Goal: Ask a question

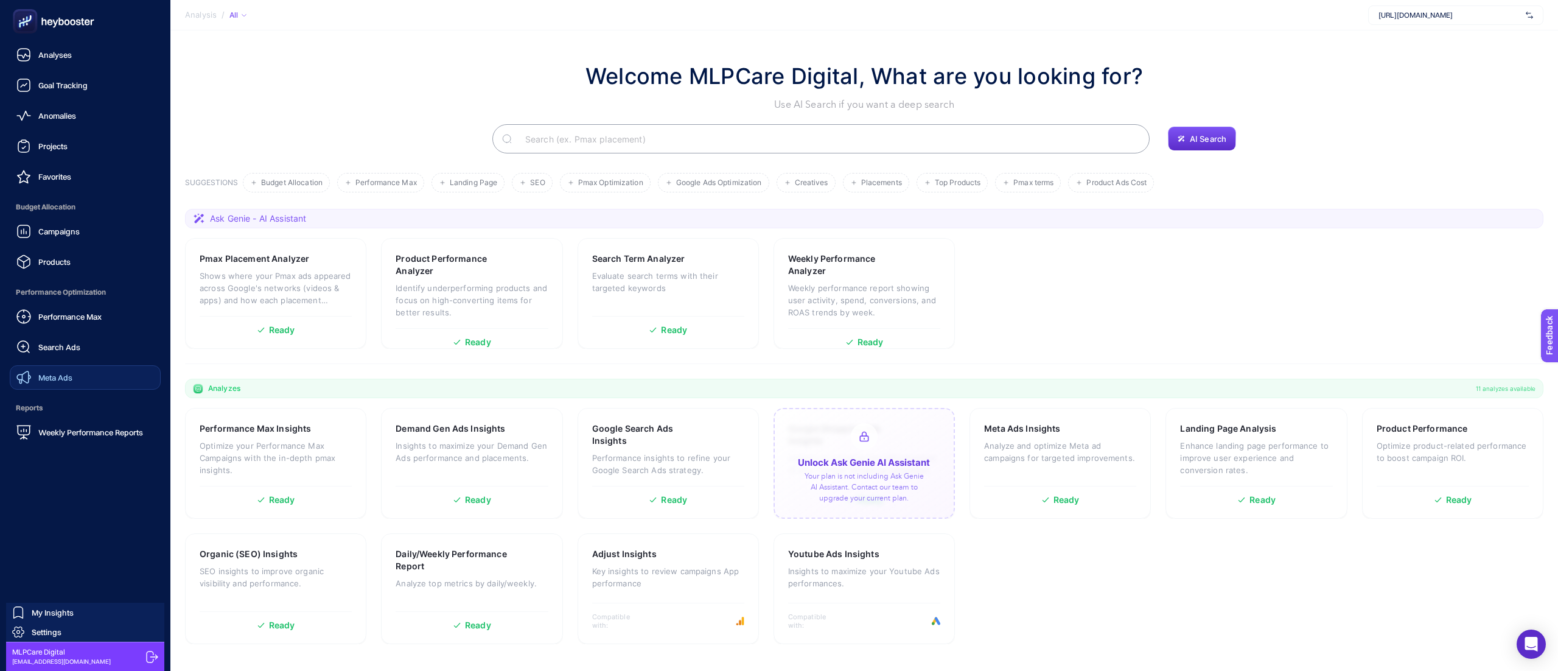
click at [66, 377] on span "Meta Ads" at bounding box center [55, 377] width 34 height 10
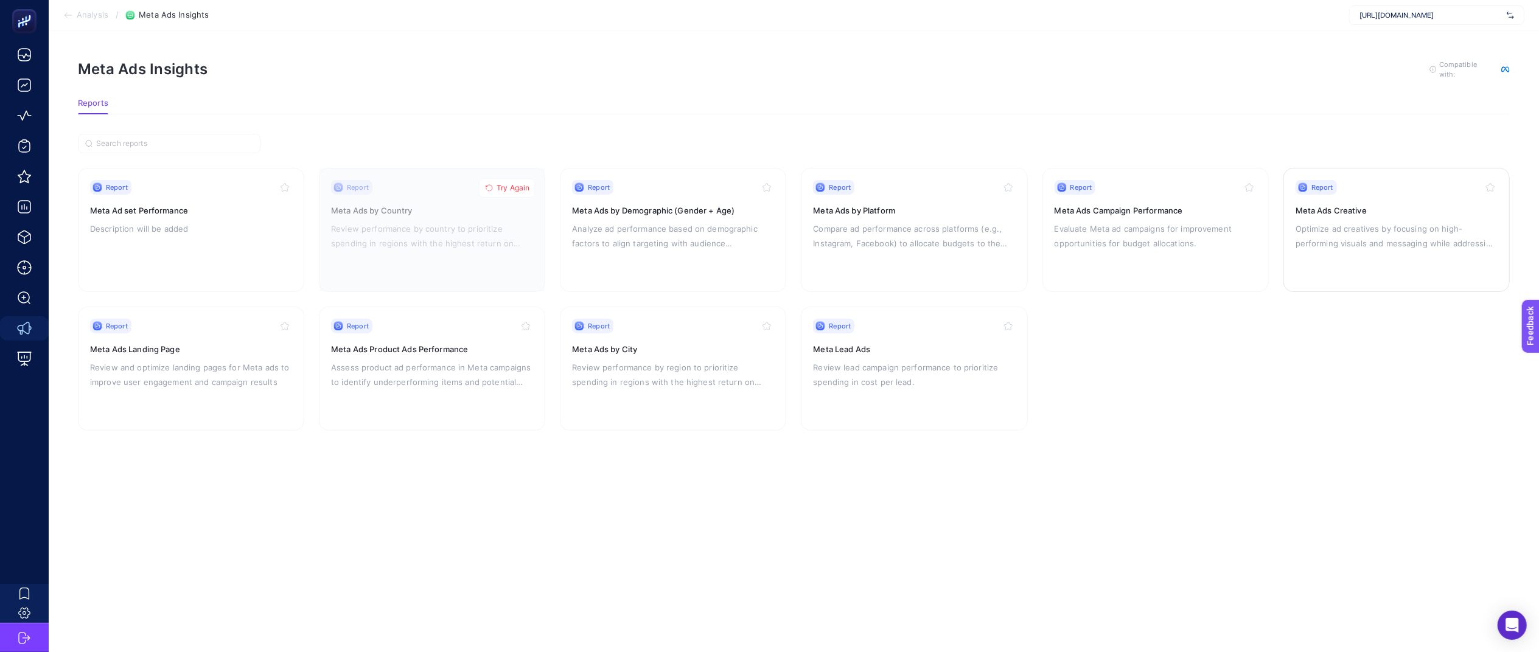
click at [1361, 253] on div "Report Meta Ads Creative Optimize ad creatives by focusing on high-performing v…" at bounding box center [1397, 230] width 202 height 100
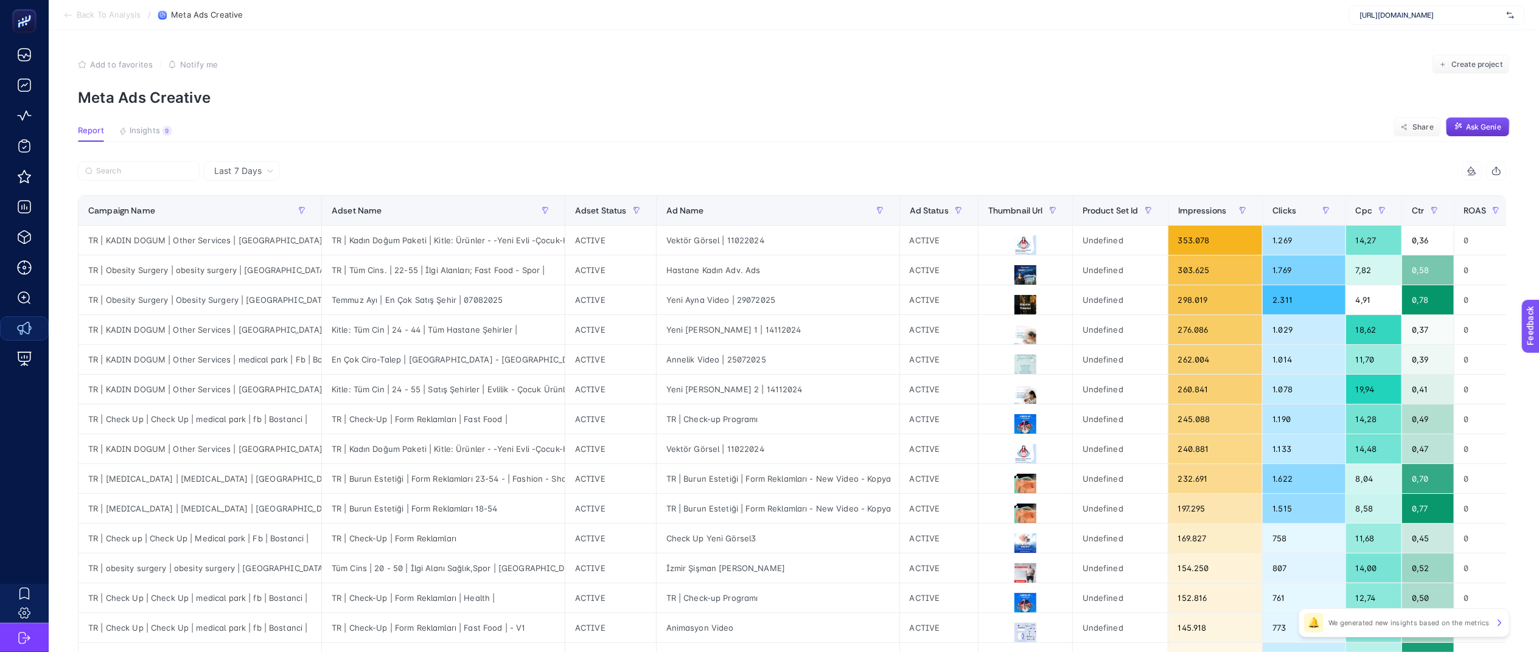
click at [1484, 126] on span "Ask Genie" at bounding box center [1483, 127] width 35 height 10
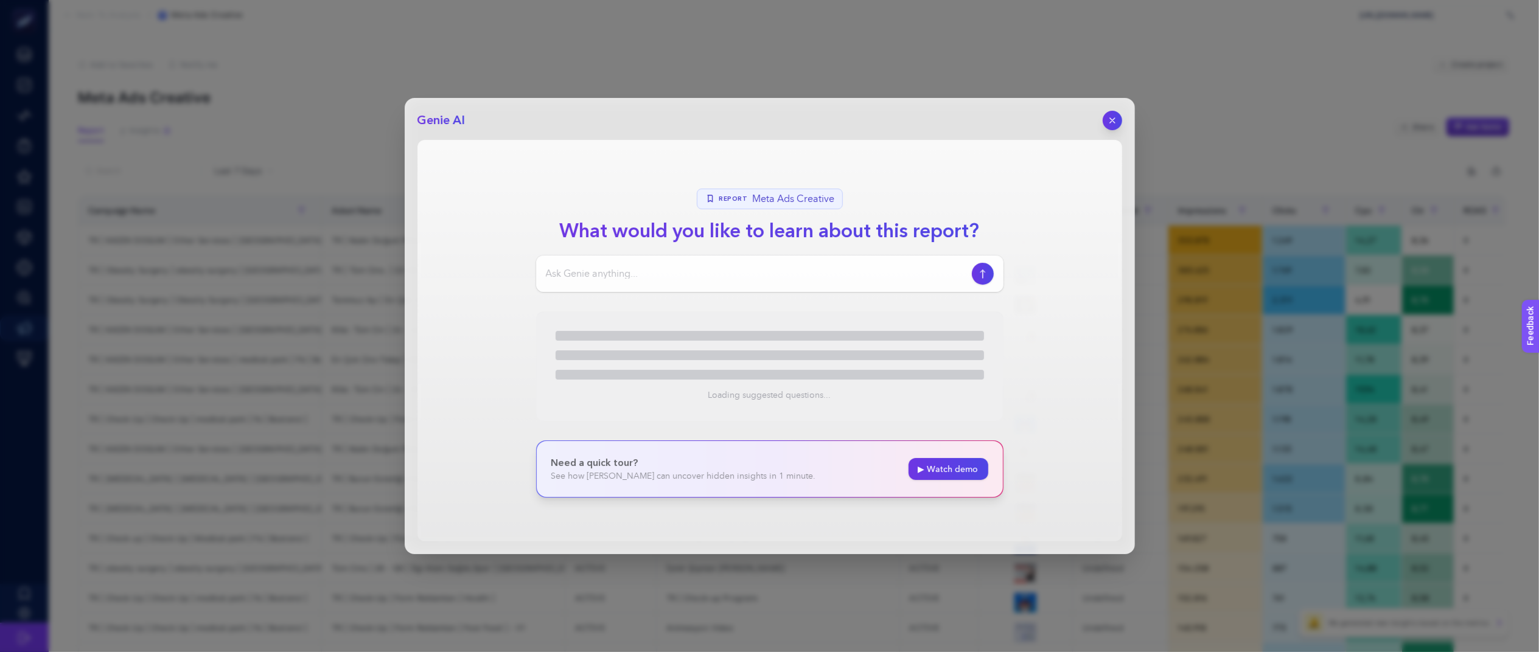
click at [662, 287] on div at bounding box center [769, 274] width 467 height 37
click at [654, 281] on input at bounding box center [756, 274] width 421 height 15
click at [879, 269] on input "tüm kreatiflerde güncellenmesinin veya değiştirilmesinin faydalı olacağı" at bounding box center [756, 274] width 421 height 15
click at [876, 274] on input "tüm kreatiflerde güncellenmesinin veya değiştirilmesinin faydalı olacağı" at bounding box center [756, 274] width 421 height 15
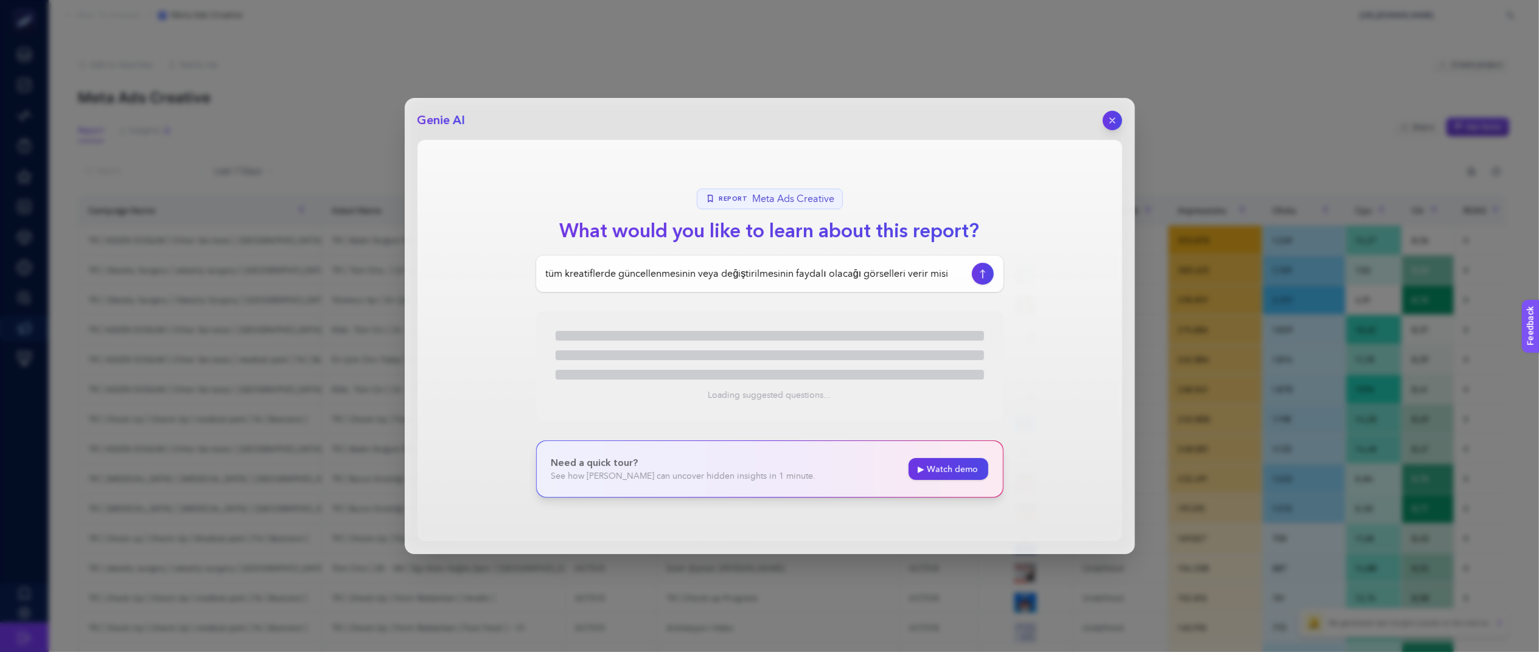
type input "tüm kreatiflerde güncellenmesinin veya değiştirilmesinin faydalı olacağı görsel…"
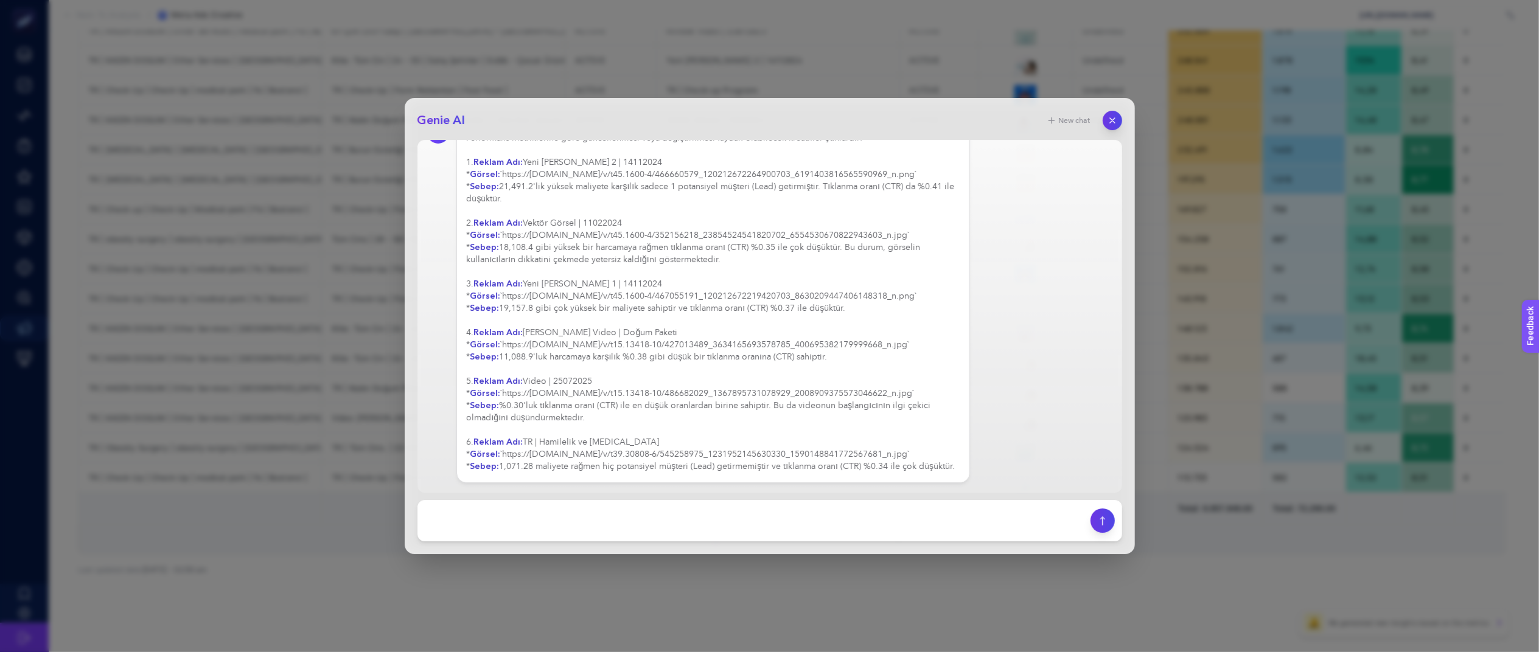
scroll to position [339, 12]
click at [863, 418] on div "Performans metriklerine göre güncellenmesi veya değiştirilmesi faydalı olabilec…" at bounding box center [714, 302] width 494 height 341
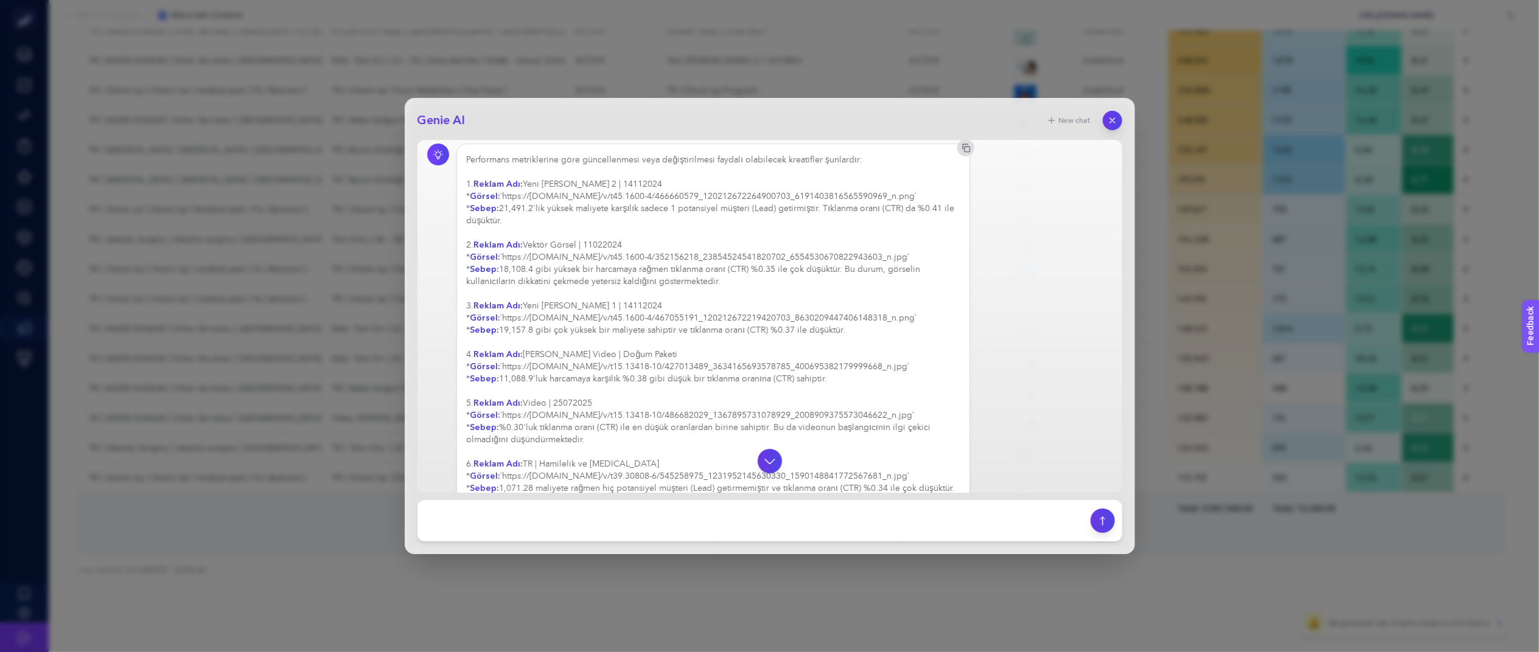
scroll to position [49, 0]
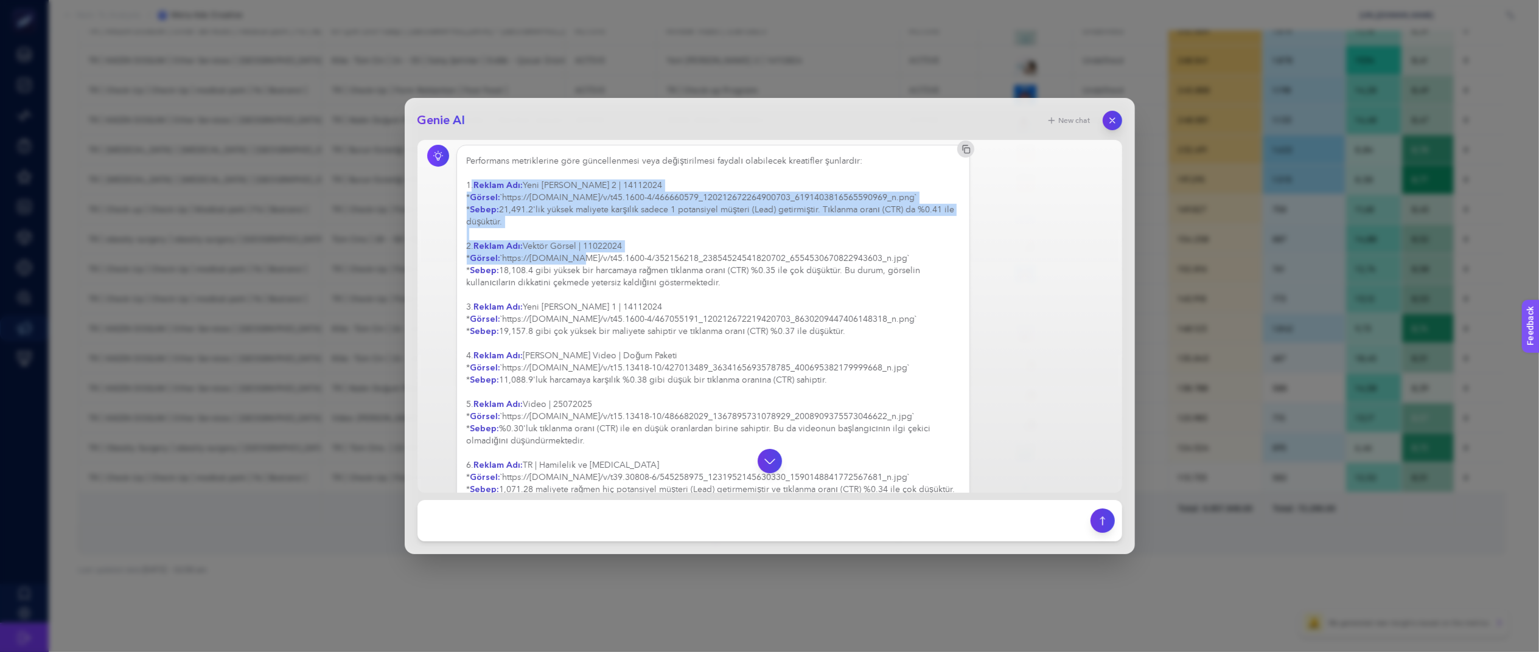
drag, startPoint x: 470, startPoint y: 185, endPoint x: 570, endPoint y: 270, distance: 131.2
click at [570, 270] on div "Performans metriklerine göre güncellenmesi veya değiştirilmesi faydalı olabilec…" at bounding box center [714, 325] width 494 height 341
click at [723, 196] on div "Performans metriklerine göre güncellenmesi veya değiştirilmesi faydalı olabilec…" at bounding box center [714, 325] width 494 height 341
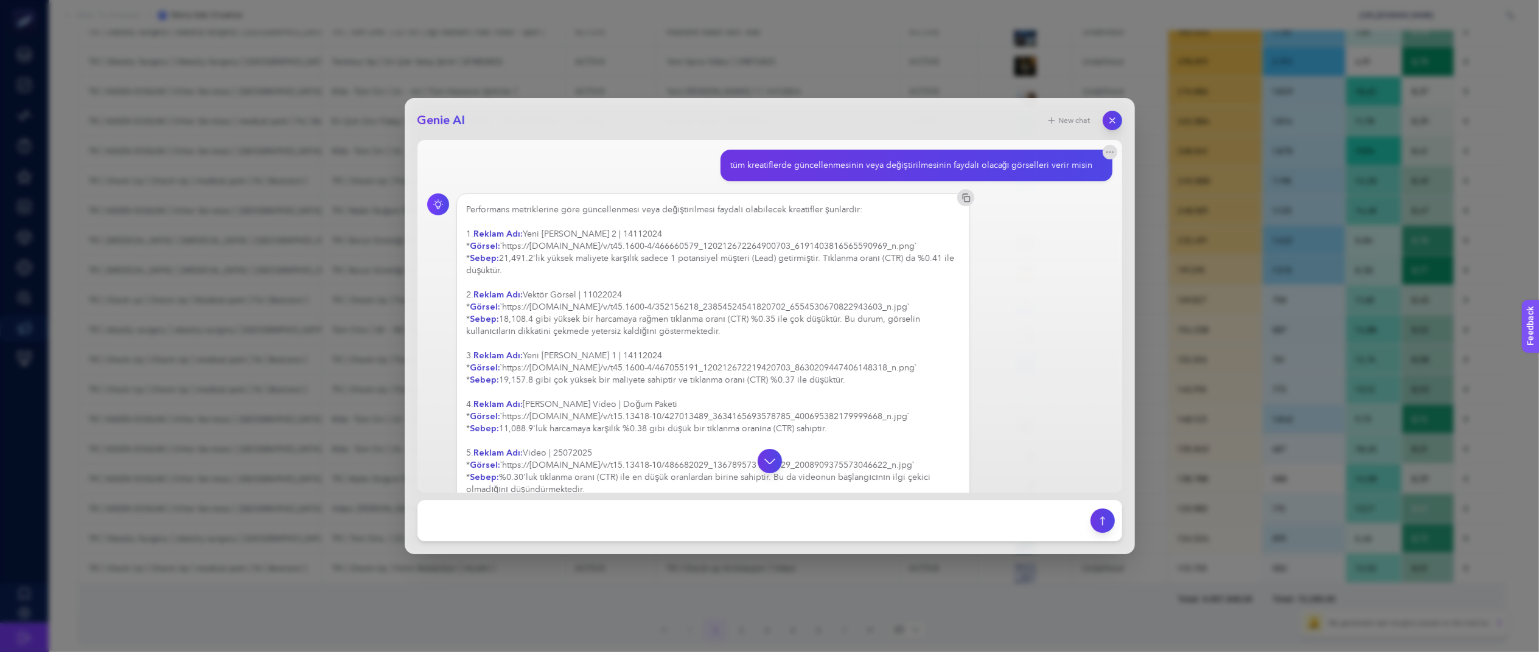
scroll to position [172, 0]
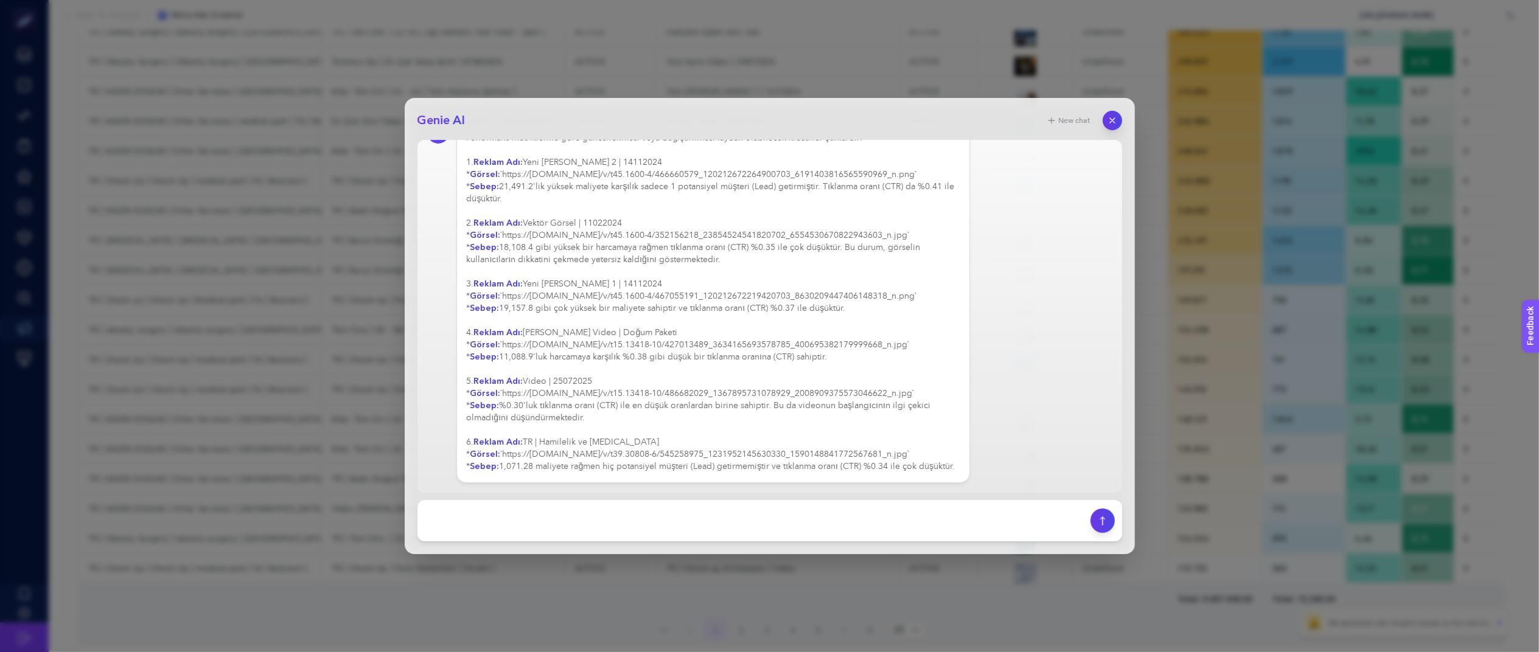
click at [629, 534] on footer at bounding box center [769, 520] width 705 height 41
click at [654, 523] on textarea at bounding box center [754, 521] width 658 height 27
click at [668, 522] on textarea at bounding box center [754, 521] width 658 height 27
type textarea "tüm hesaptaki var olanları inceleyip l,stele"
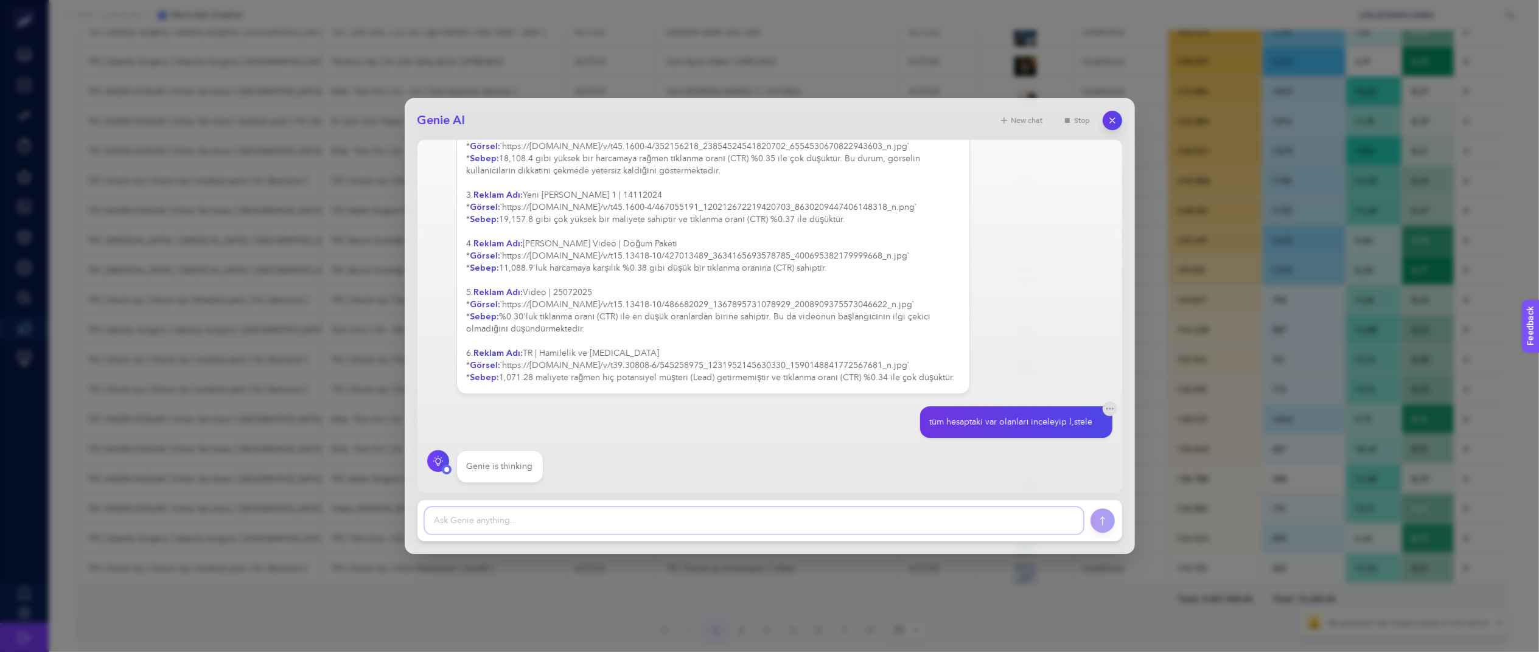
scroll to position [339, 12]
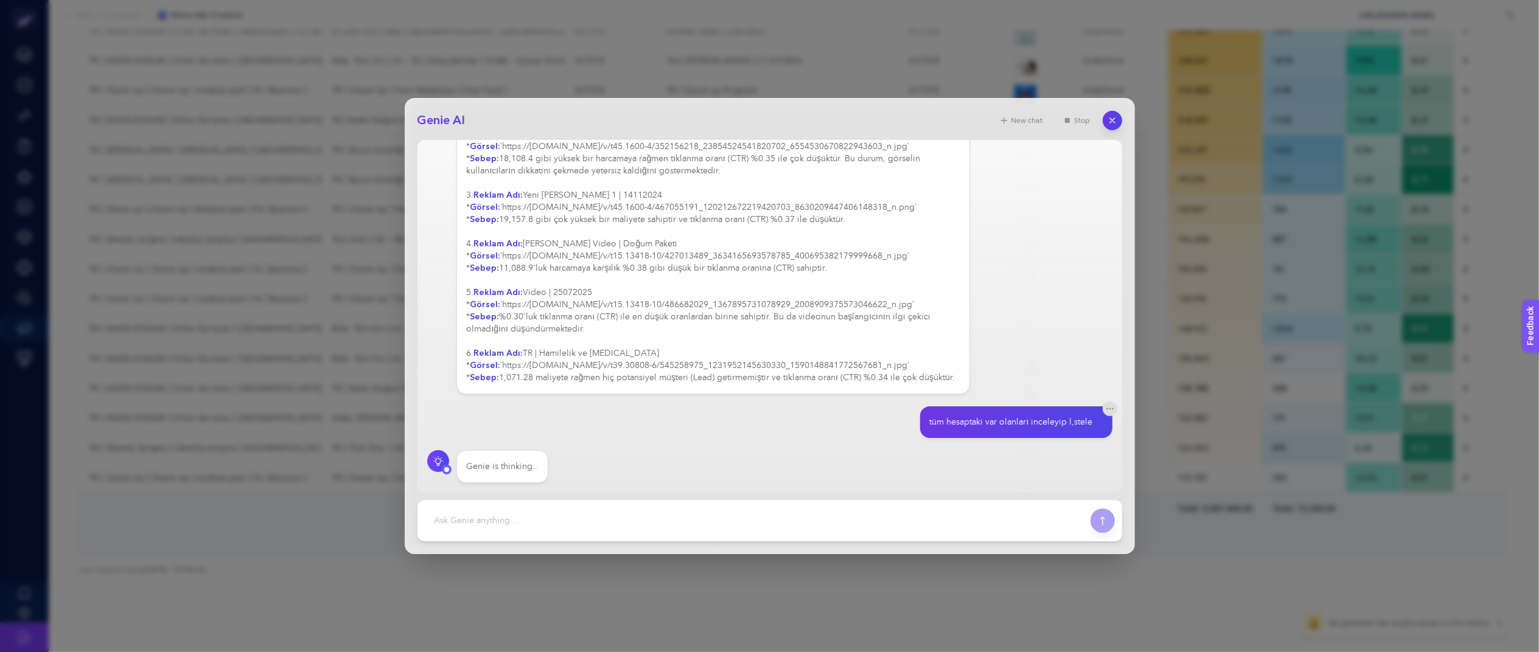
click at [830, 437] on div "tüm hesaptaki var olanları inceleyip l,stele" at bounding box center [769, 423] width 685 height 32
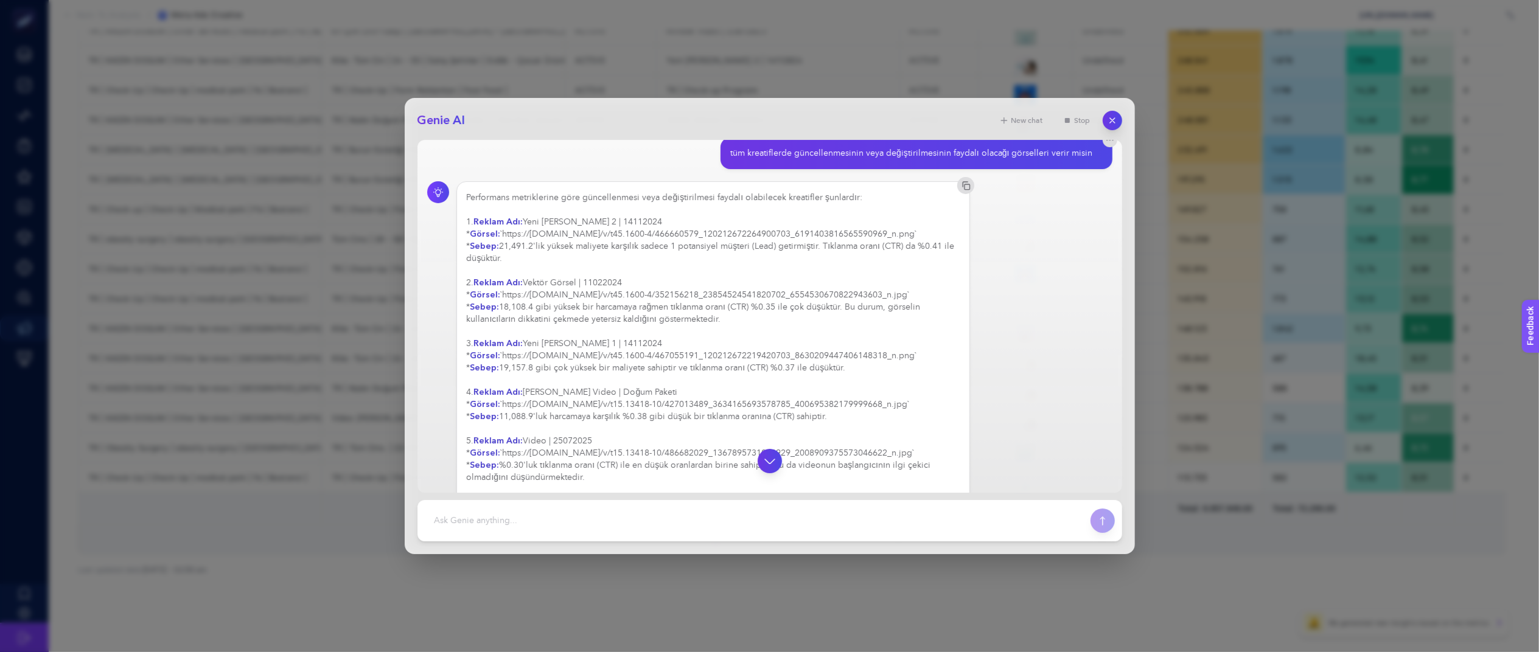
scroll to position [0, 0]
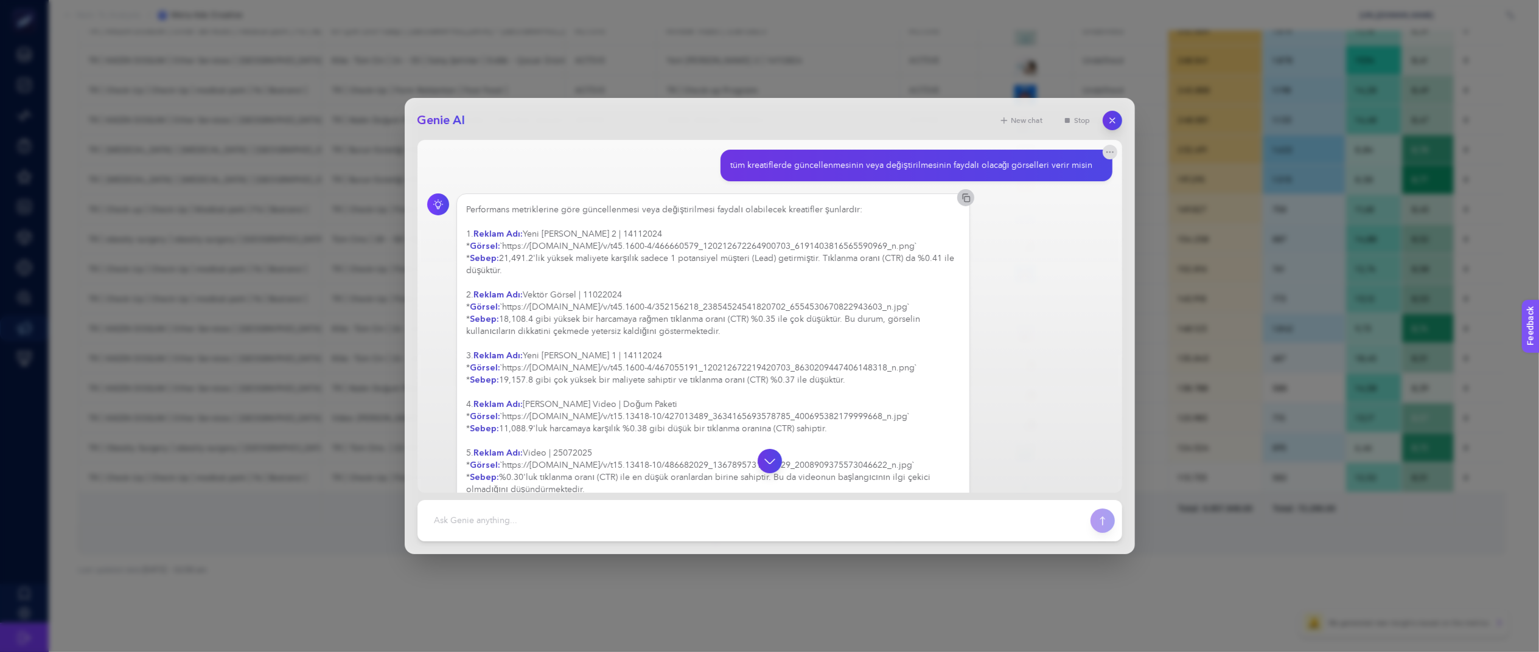
click at [961, 200] on icon "button" at bounding box center [966, 198] width 10 height 10
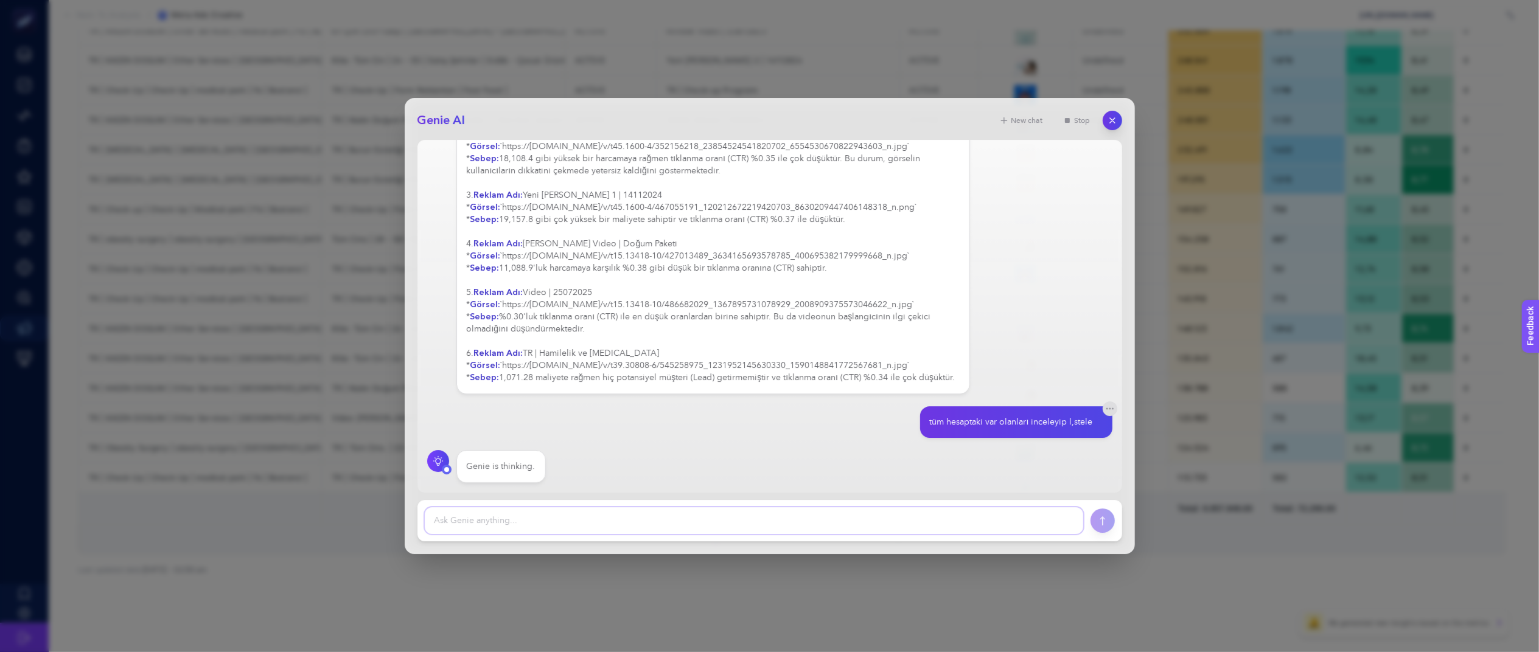
click at [828, 516] on textarea at bounding box center [754, 521] width 658 height 27
click at [865, 459] on div "Genie is thinking." at bounding box center [769, 466] width 685 height 33
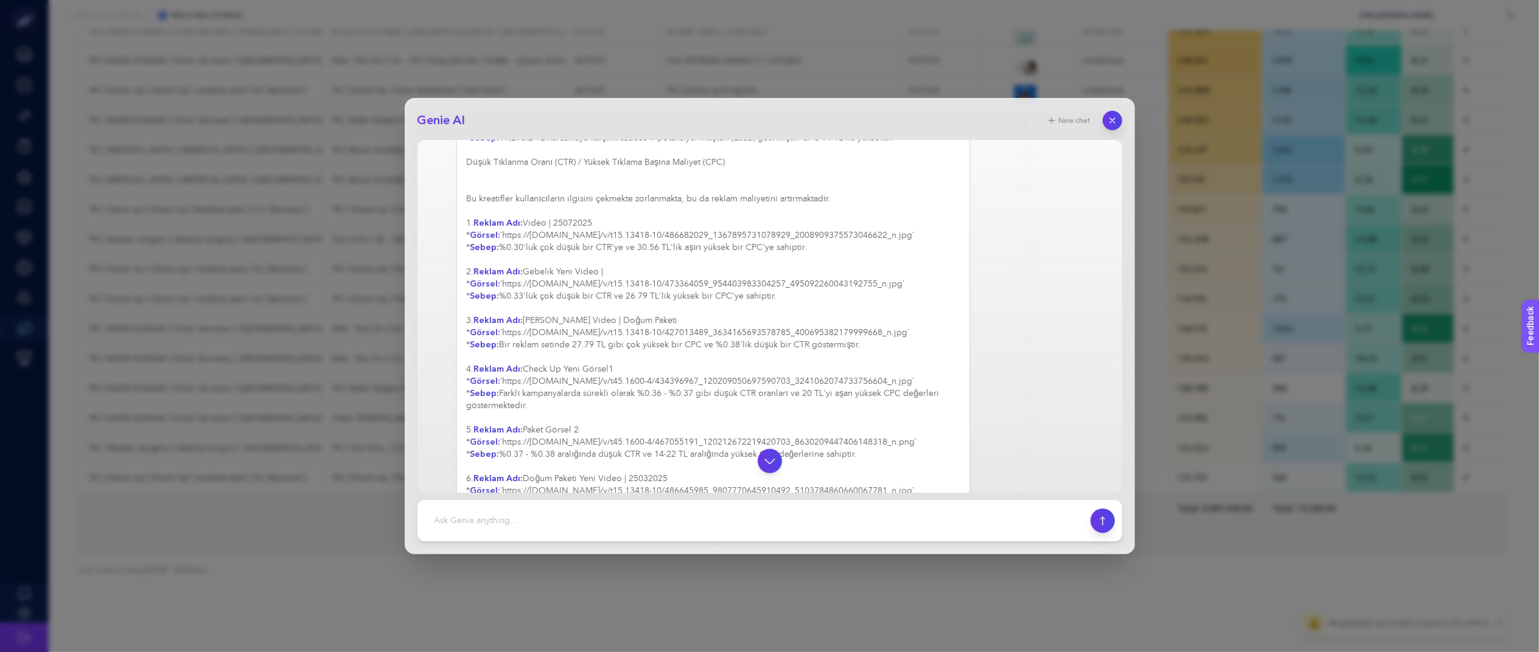
scroll to position [856, 0]
drag, startPoint x: 877, startPoint y: 113, endPoint x: 797, endPoint y: 138, distance: 84.1
click at [797, 138] on div "Genie AI New chat tüm kreatiflerde güncellenmesinin veya değiştirilmesinin fayd…" at bounding box center [770, 326] width 730 height 456
click at [838, 119] on header "Genie AI New chat" at bounding box center [769, 120] width 705 height 19
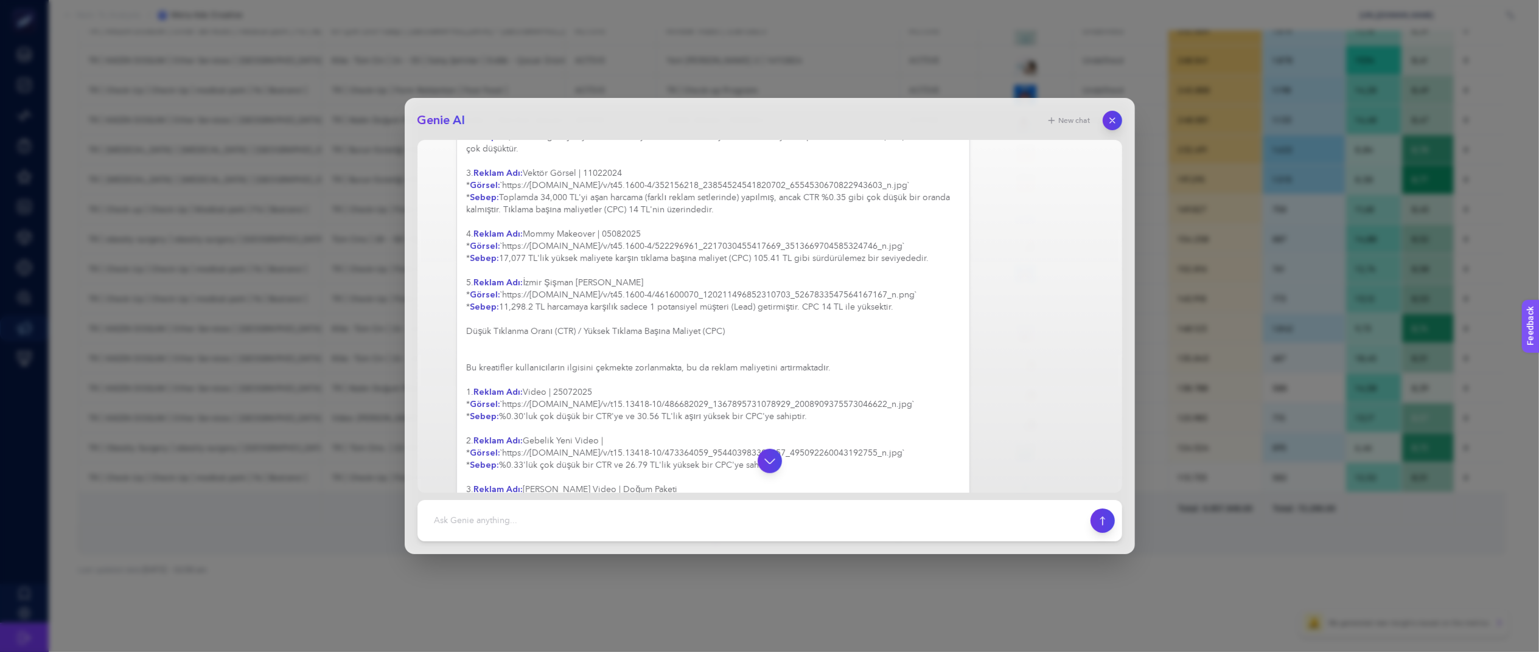
scroll to position [686, 0]
click at [840, 398] on div "Hesap genelindeki reklam performansı metriklerine göre güncellenmesi veya değiş…" at bounding box center [714, 458] width 494 height 1047
